Goal: Check status: Check status

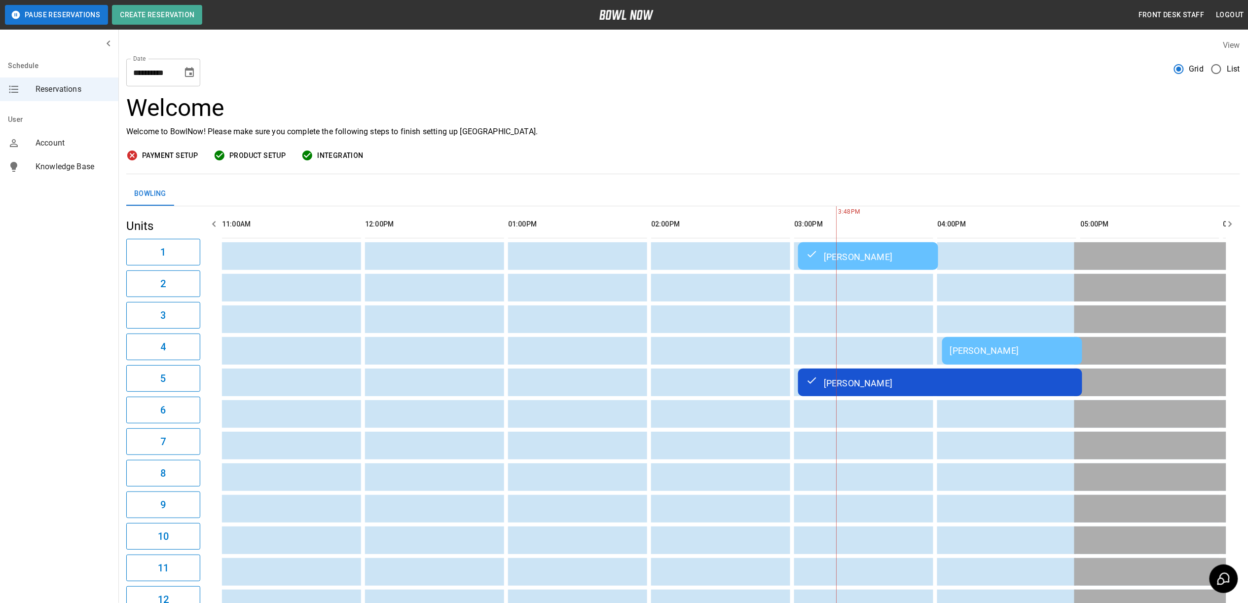
scroll to position [0, 572]
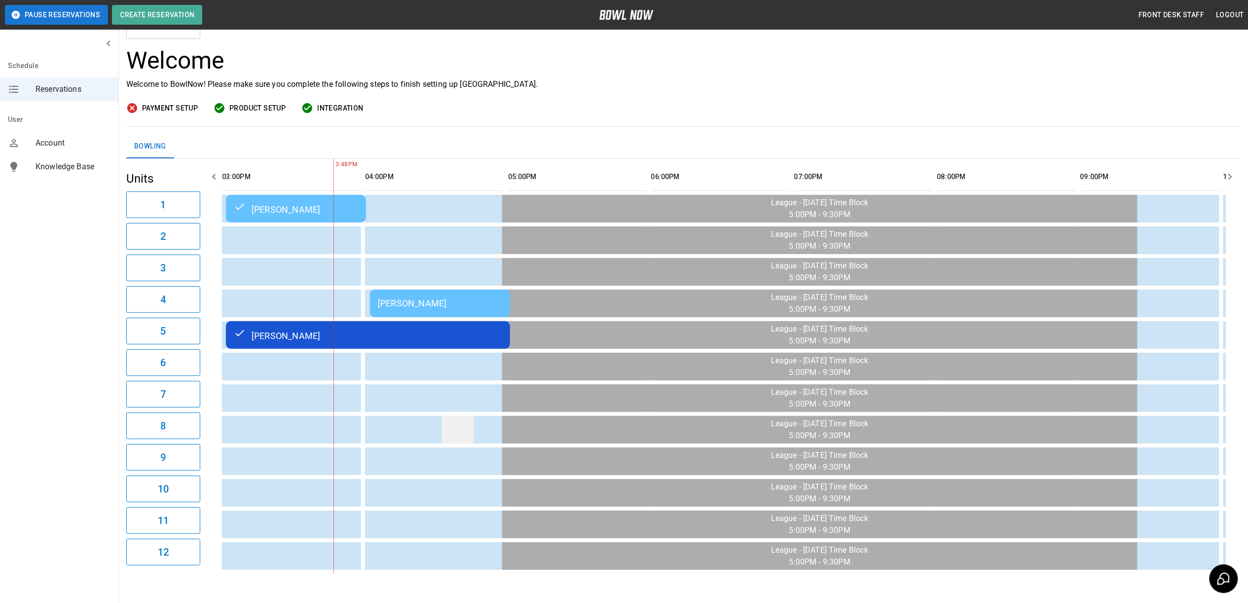
scroll to position [89, 0]
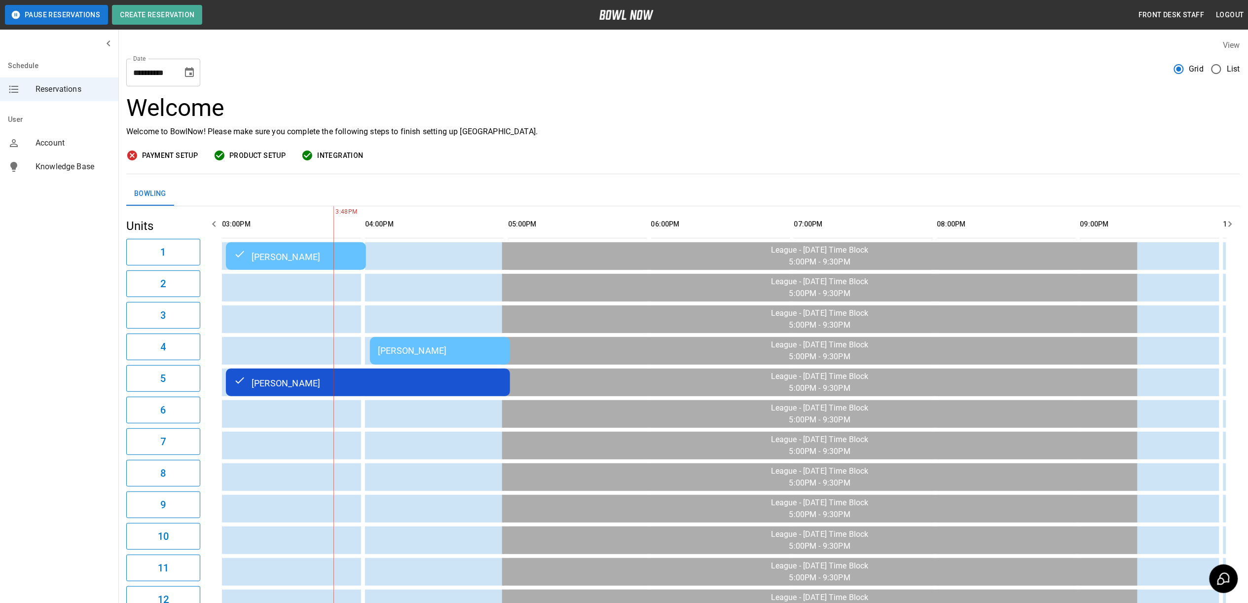
click at [401, 354] on div "[PERSON_NAME]" at bounding box center [440, 350] width 124 height 10
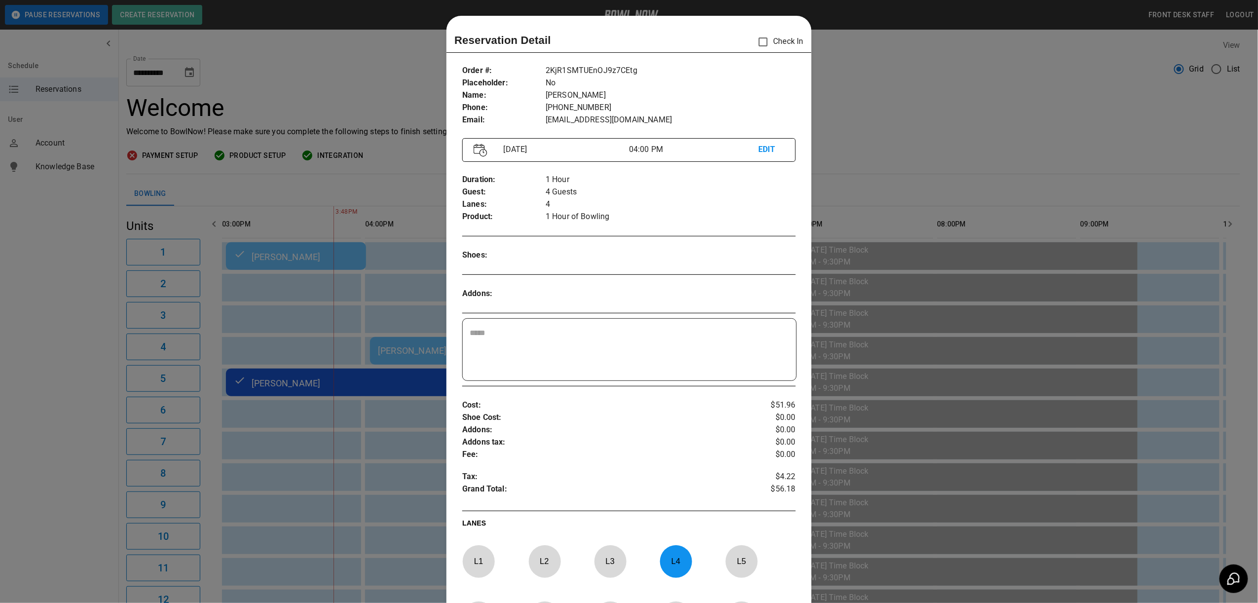
scroll to position [16, 0]
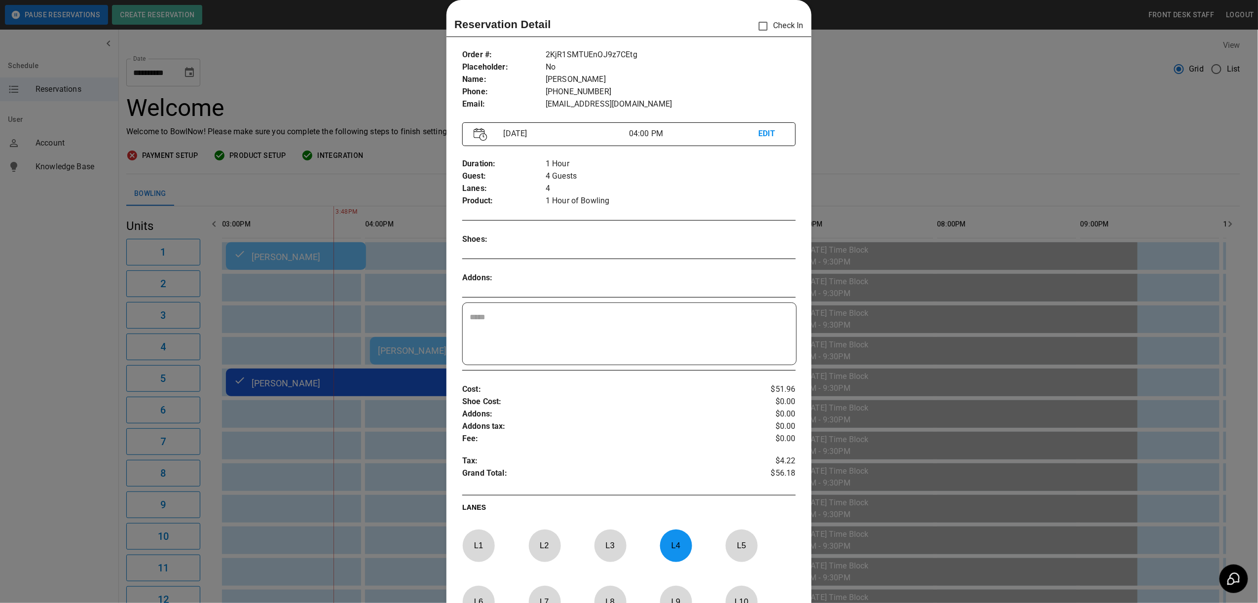
drag, startPoint x: 966, startPoint y: 55, endPoint x: 933, endPoint y: 68, distance: 35.5
click at [949, 62] on div at bounding box center [629, 301] width 1258 height 603
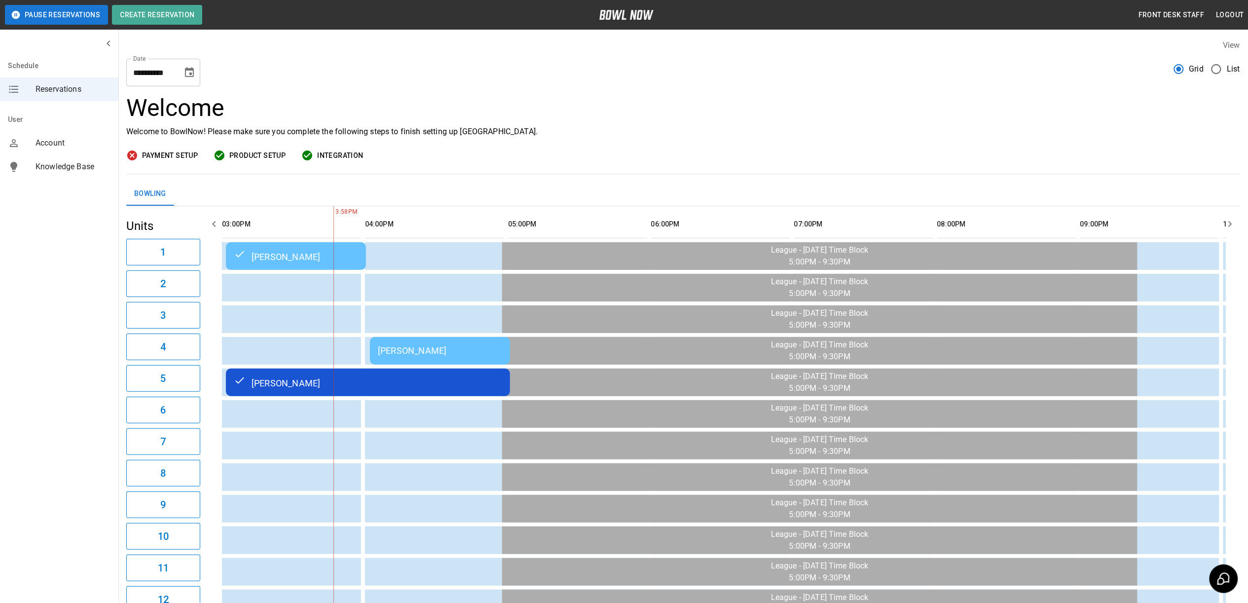
click at [427, 344] on td "[PERSON_NAME]" at bounding box center [440, 351] width 140 height 28
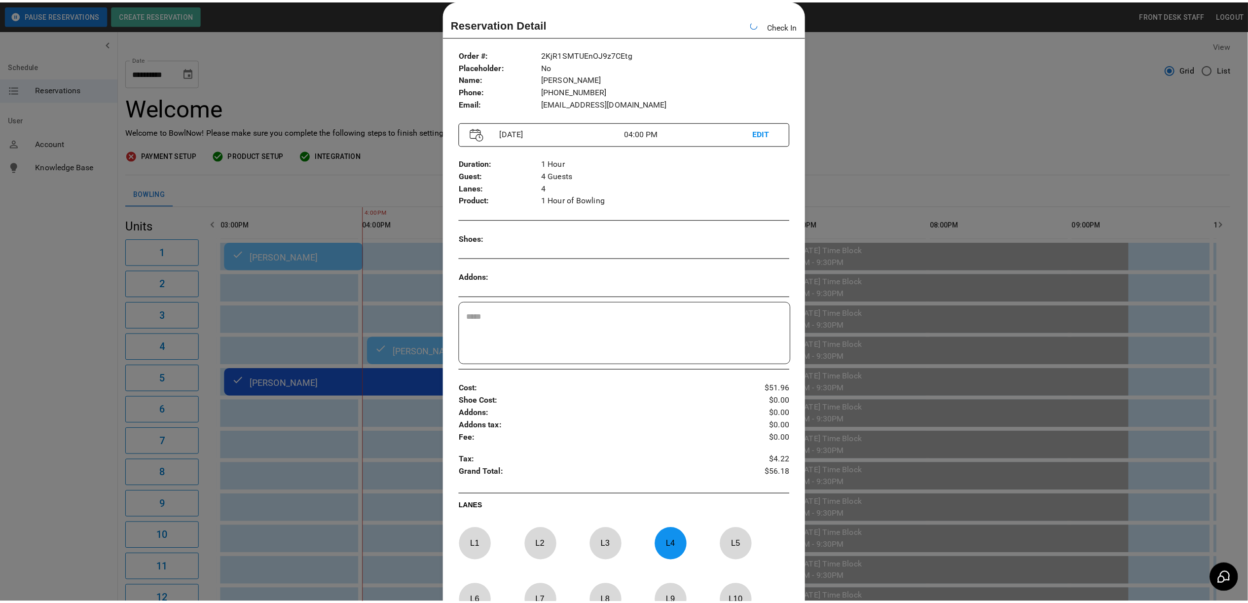
scroll to position [0, 716]
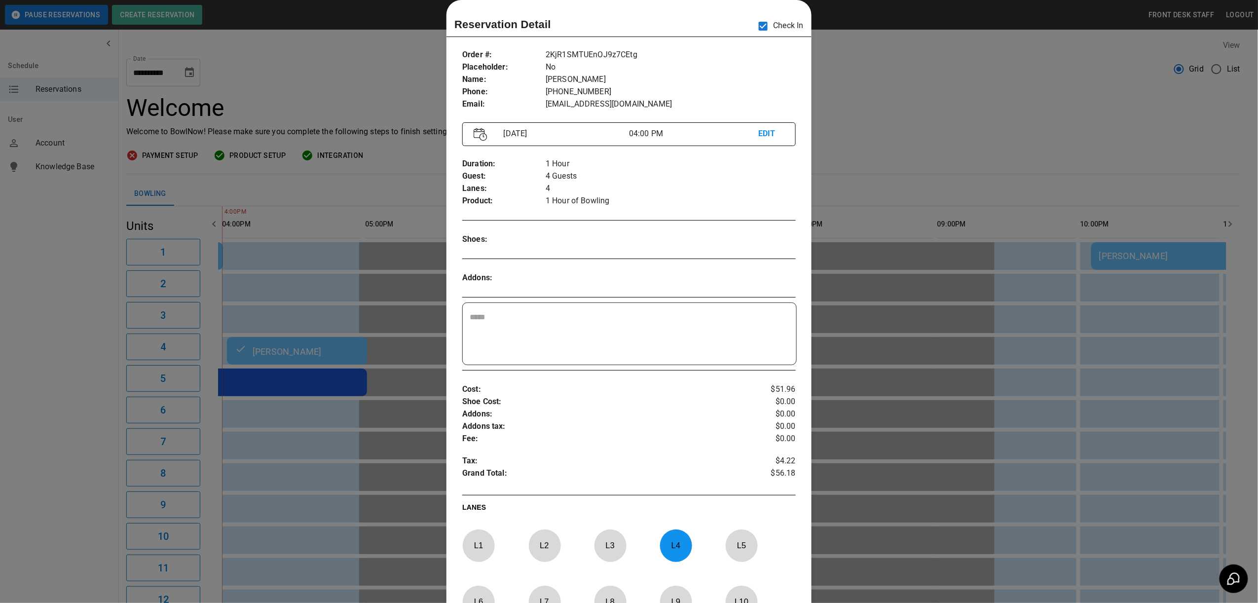
click at [891, 105] on div at bounding box center [629, 301] width 1258 height 603
